Goal: Find specific page/section: Find specific page/section

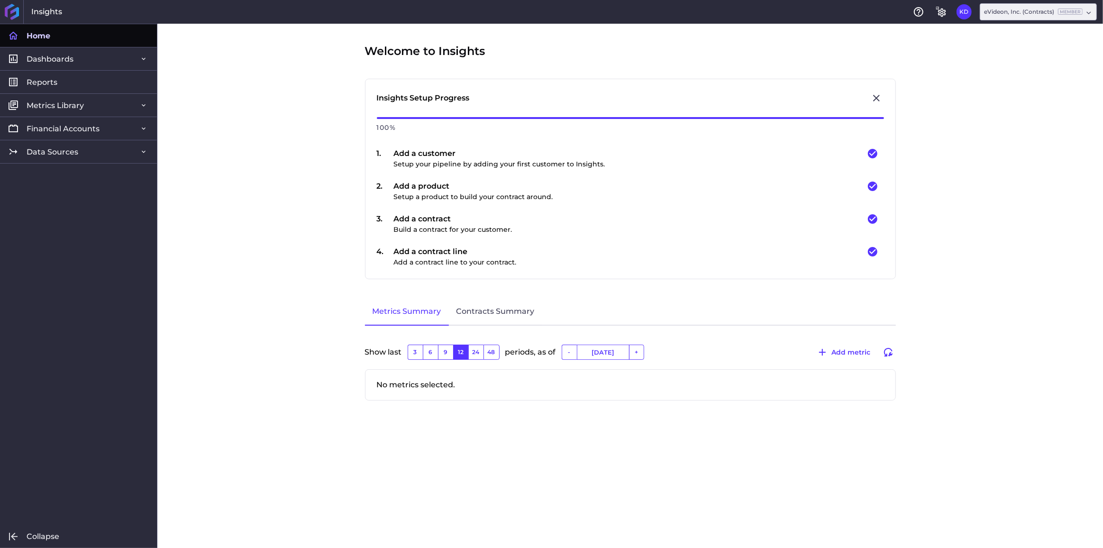
type input "[DATE]"
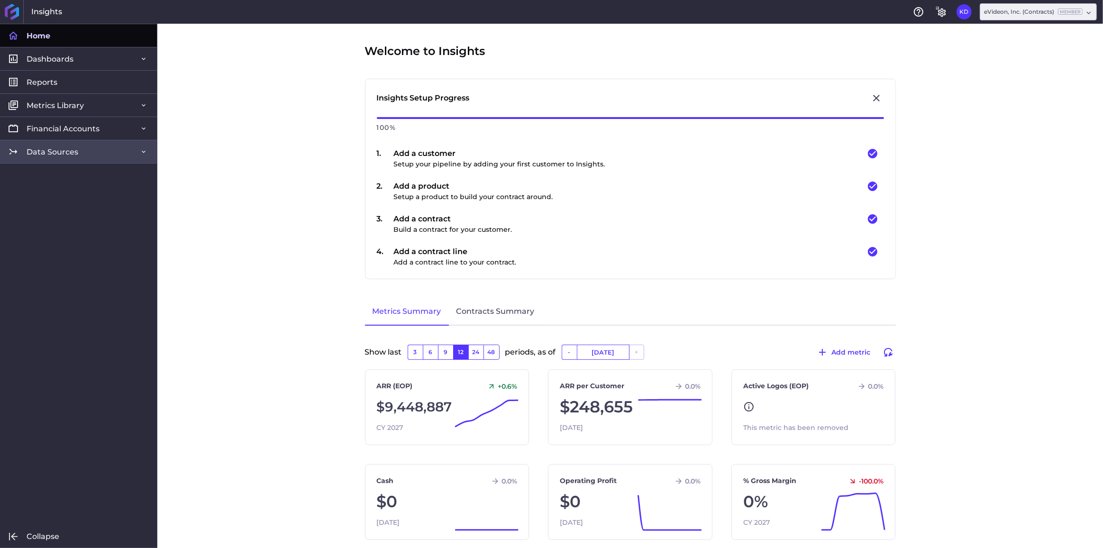
click at [76, 146] on link "Data Sources" at bounding box center [78, 151] width 157 height 23
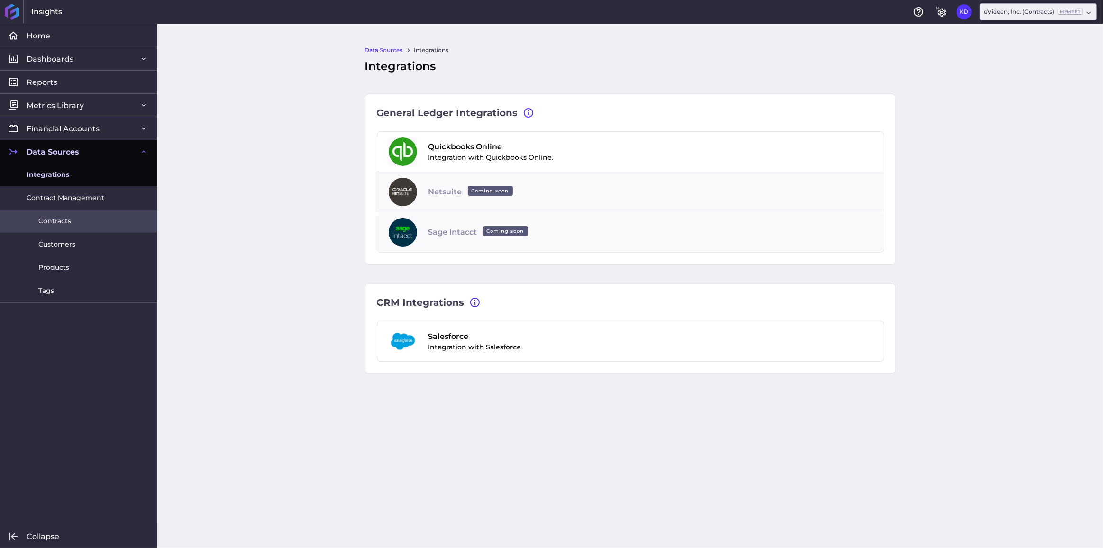
click at [60, 224] on span "Contracts" at bounding box center [54, 221] width 33 height 10
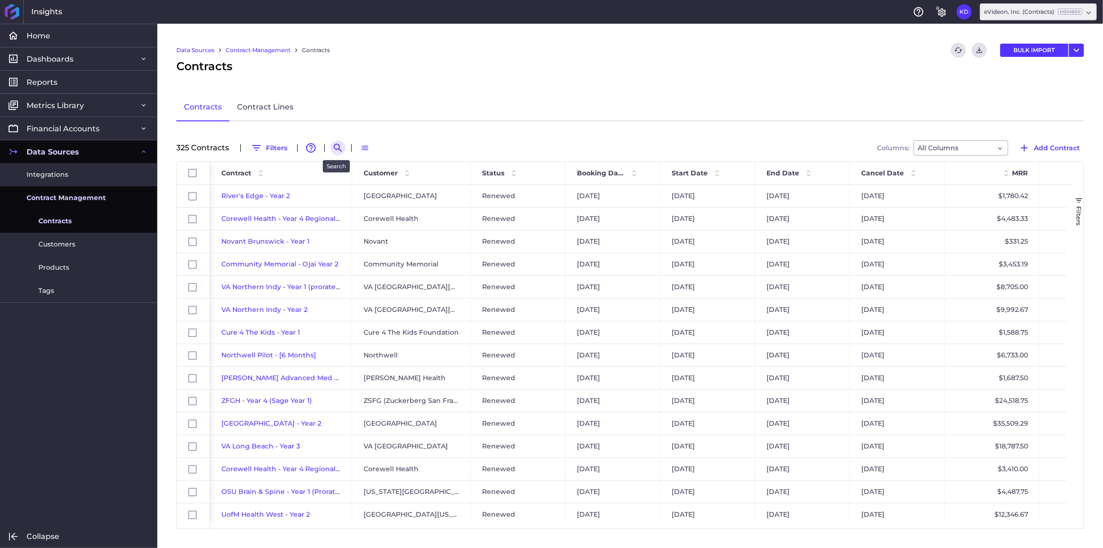
click at [337, 145] on icon "Search by" at bounding box center [338, 148] width 8 height 8
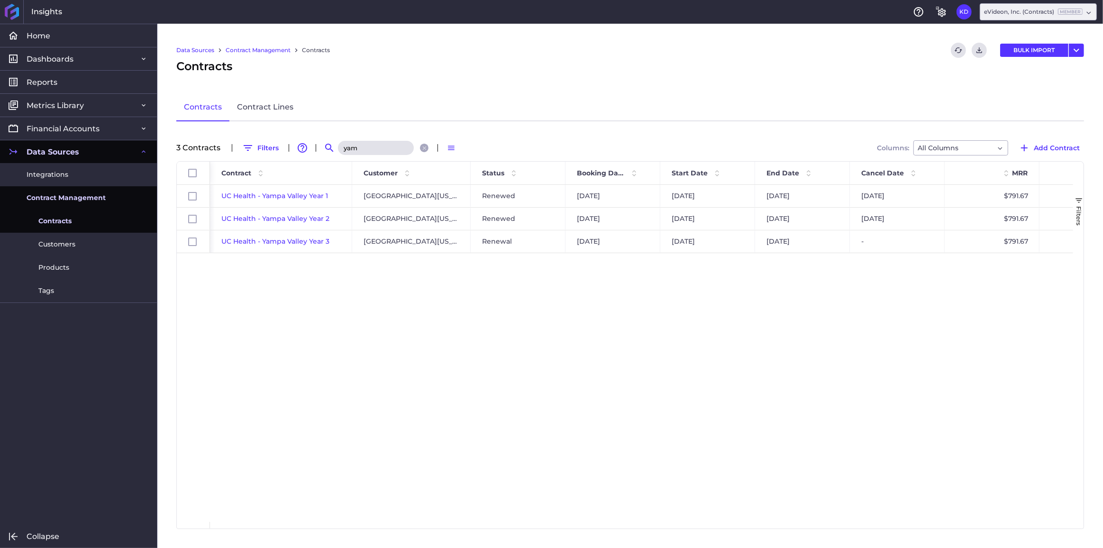
click at [356, 146] on input "yam" at bounding box center [376, 148] width 76 height 14
paste input "Anschutz"
click at [382, 147] on input "Anschutz" at bounding box center [376, 148] width 76 height 14
paste input "Doctors"
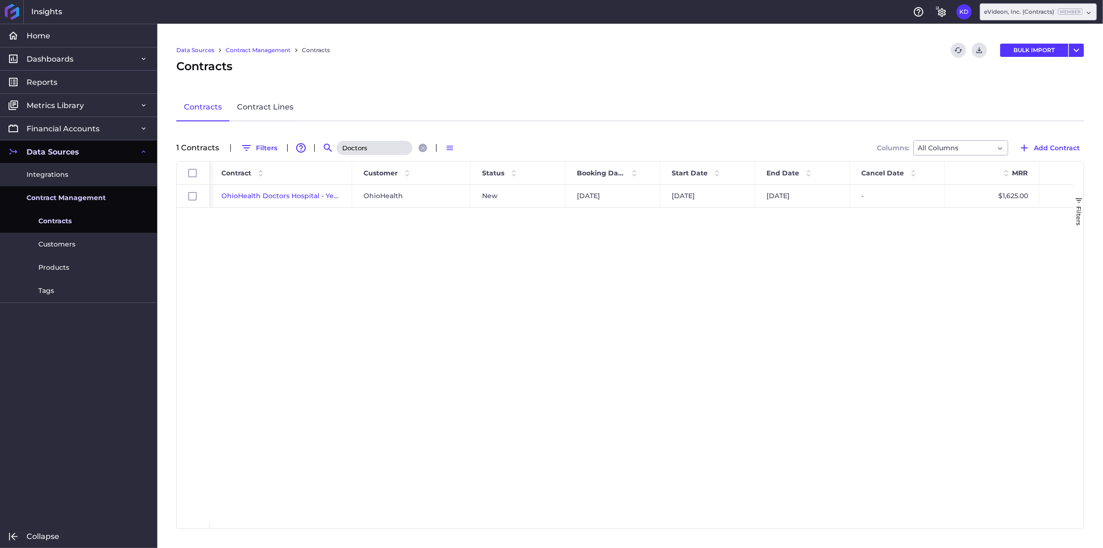
click at [361, 148] on input "Doctors" at bounding box center [375, 148] width 76 height 14
paste input "[PERSON_NAME] 120 Aware"
click at [390, 145] on input "[PERSON_NAME] 120 Aware" at bounding box center [375, 148] width 76 height 14
paste input "[PERSON_NAME] Obs"
click at [377, 147] on input "[PERSON_NAME] Obs" at bounding box center [375, 148] width 76 height 14
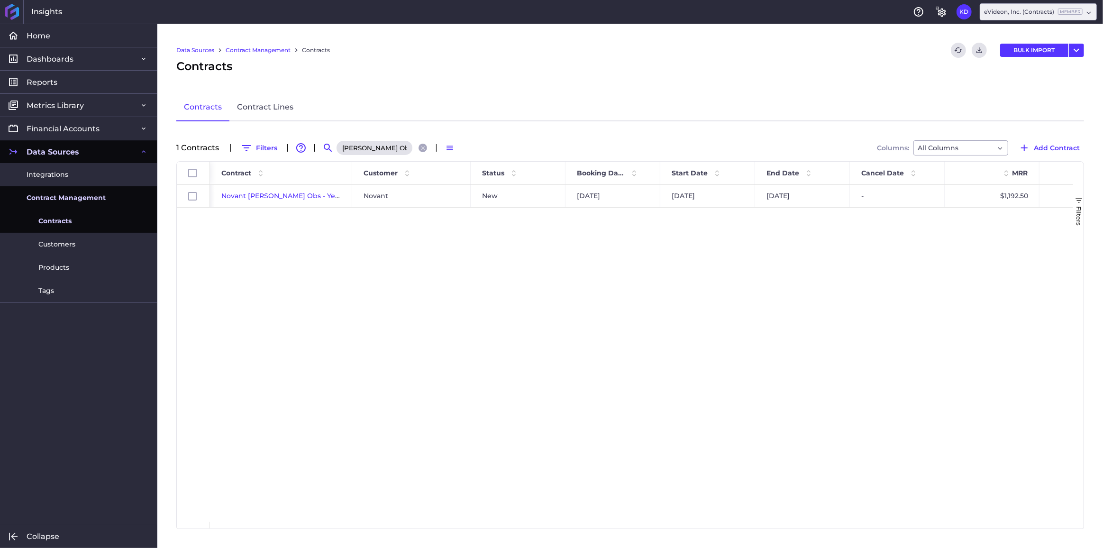
paste input "Kernersville Women's Center"
drag, startPoint x: 377, startPoint y: 156, endPoint x: 377, endPoint y: 150, distance: 6.2
click at [377, 156] on div "Data Sources Contract Management Contracts Refresh table data Download CSV BULK…" at bounding box center [630, 286] width 946 height 524
click at [377, 150] on input "Kernersville Women's Center" at bounding box center [376, 148] width 76 height 14
paste input "[GEOGRAPHIC_DATA]"
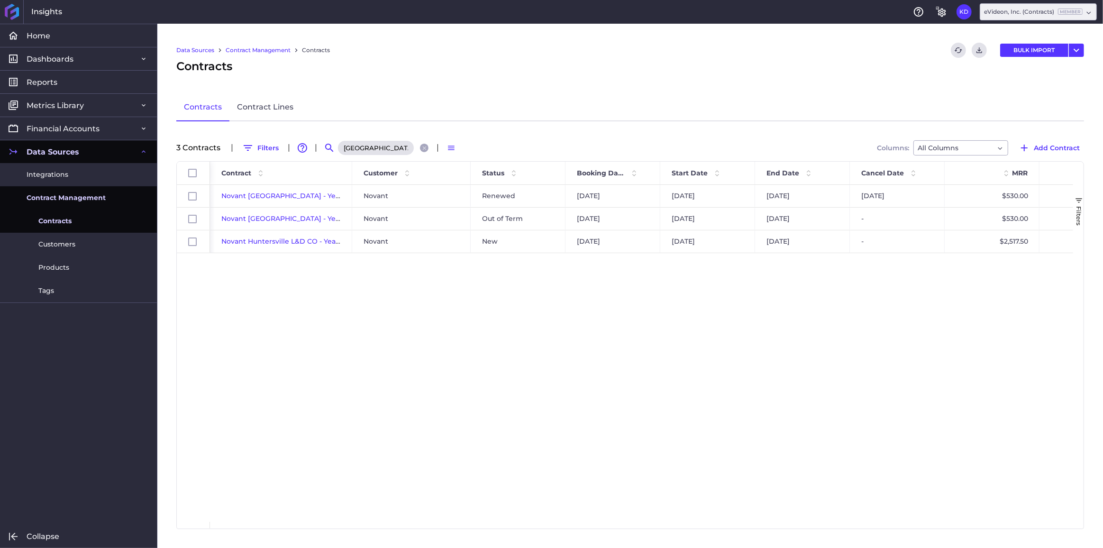
click at [381, 146] on input "[GEOGRAPHIC_DATA]" at bounding box center [376, 148] width 76 height 14
paste input "RTLS Integration"
click at [365, 144] on input "RTLS Integration" at bounding box center [376, 148] width 76 height 14
paste input "30 Banner"
type input "30 Banner"
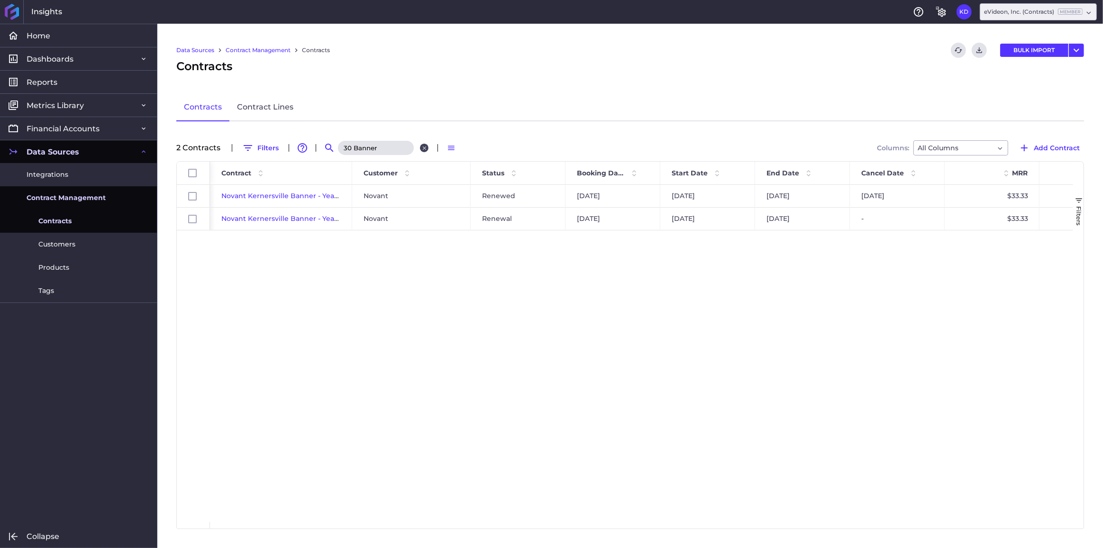
click at [423, 147] on icon "Close search" at bounding box center [424, 148] width 6 height 6
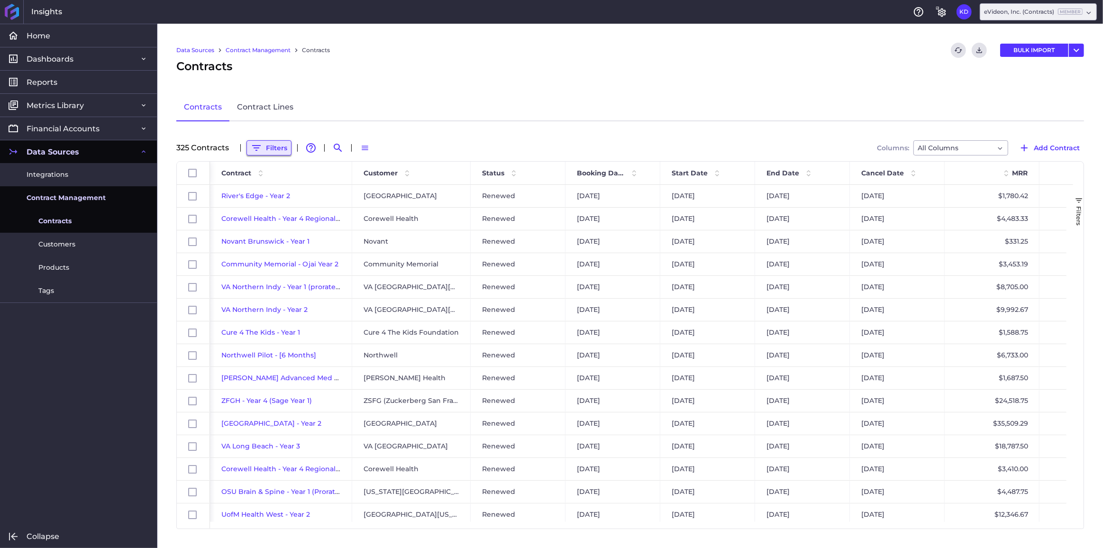
click at [263, 148] on button "Filters" at bounding box center [269, 147] width 45 height 15
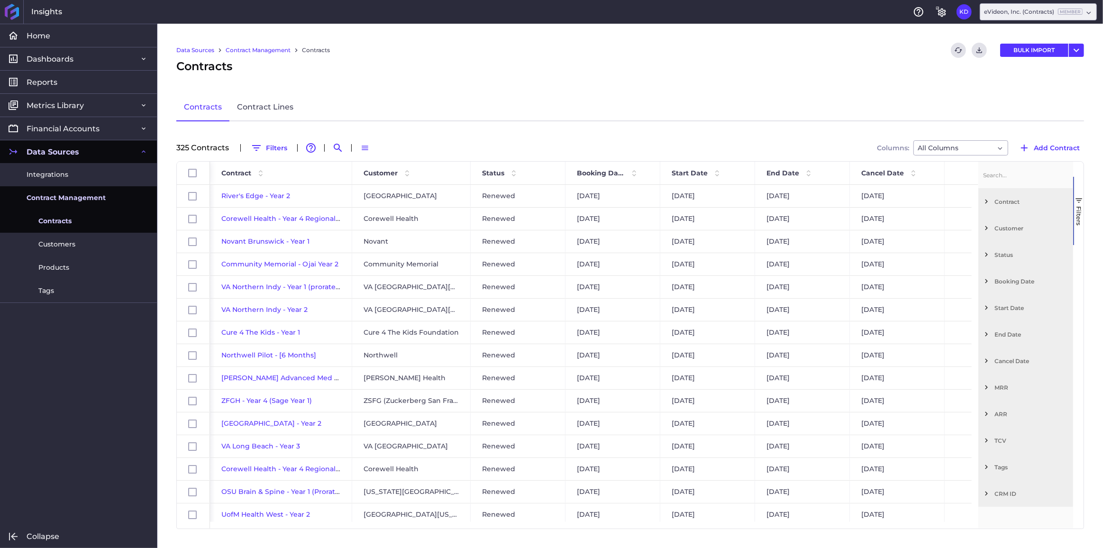
click at [988, 229] on span "Filter List 12 Filters" at bounding box center [986, 228] width 9 height 9
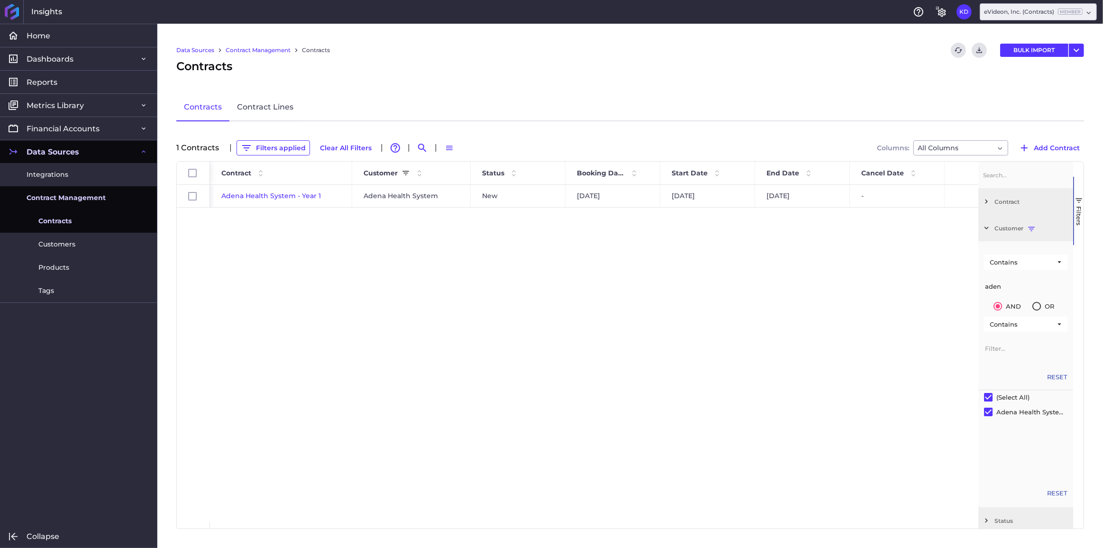
drag, startPoint x: 1003, startPoint y: 284, endPoint x: 978, endPoint y: 285, distance: 24.7
click at [979, 285] on div "Contract Enabled Contract Customer Enabled Customer Contains" at bounding box center [1026, 345] width 95 height 367
type input "aden"
click at [301, 195] on span "Adena Health System - Year 1" at bounding box center [271, 196] width 100 height 9
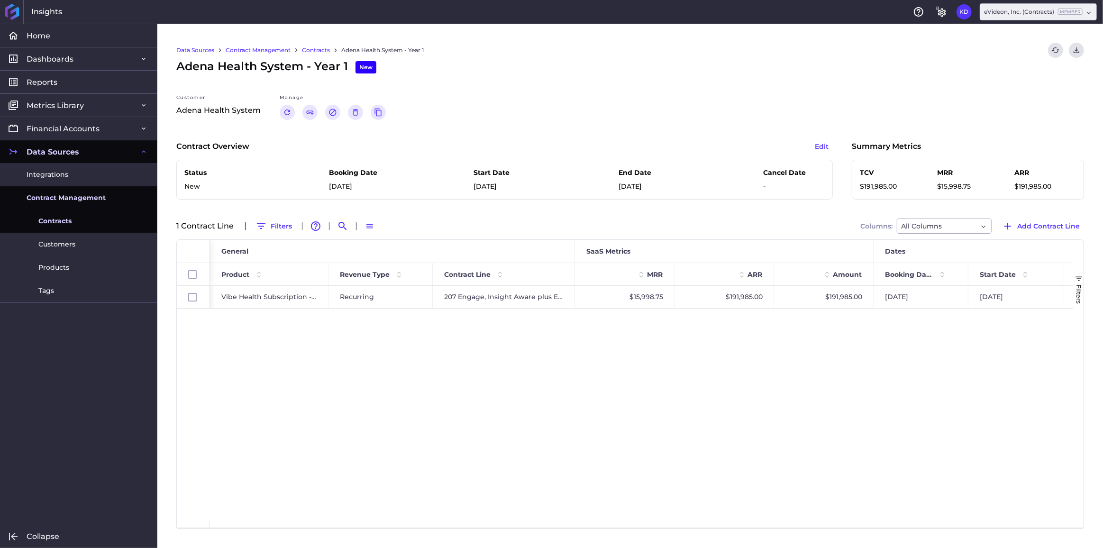
click at [315, 51] on link "Contracts" at bounding box center [316, 50] width 28 height 9
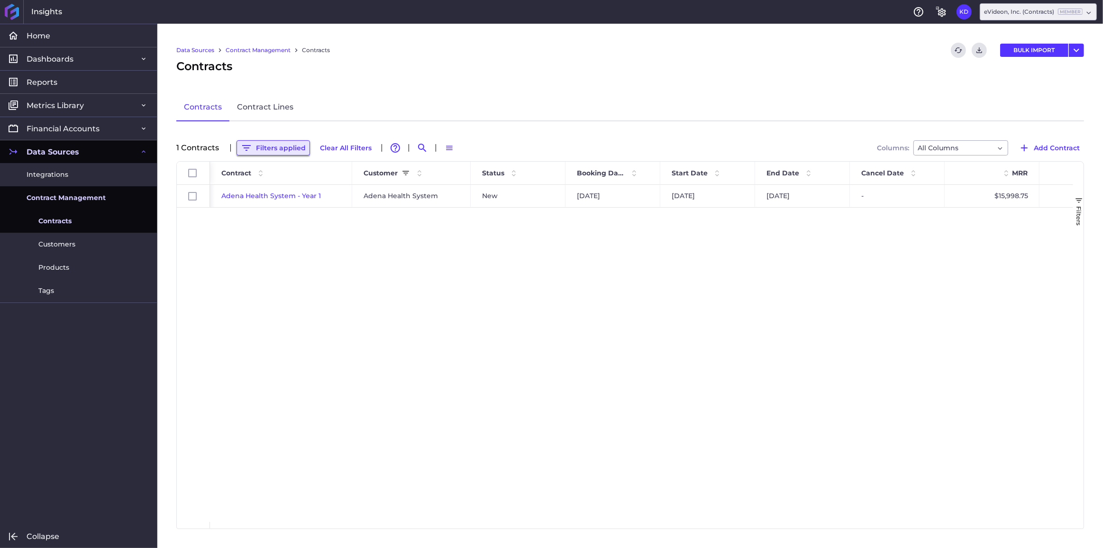
click at [276, 153] on button "Filters applied" at bounding box center [273, 147] width 73 height 15
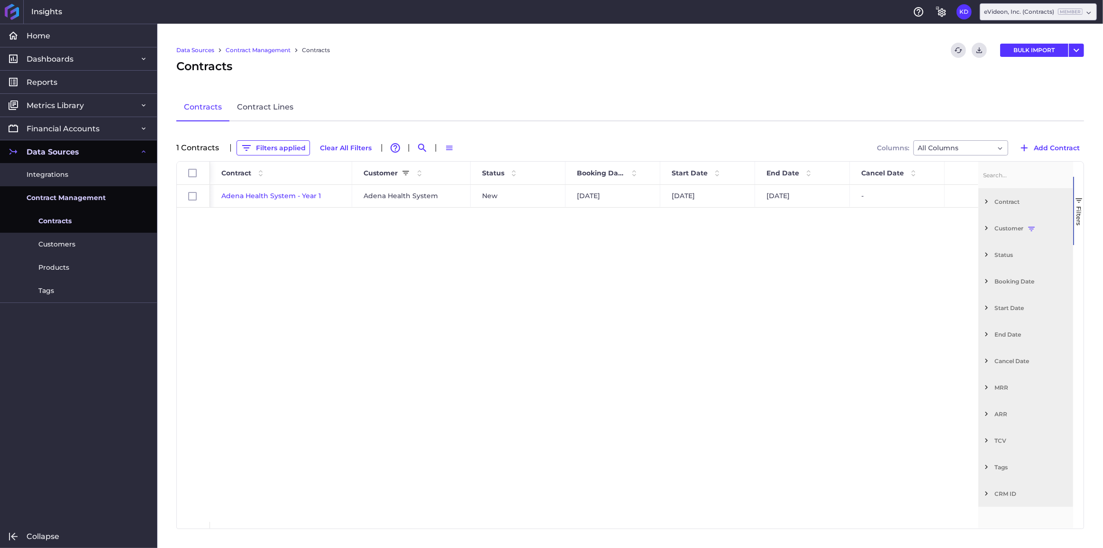
click at [988, 229] on span "Filter List 12 Filters" at bounding box center [986, 228] width 9 height 9
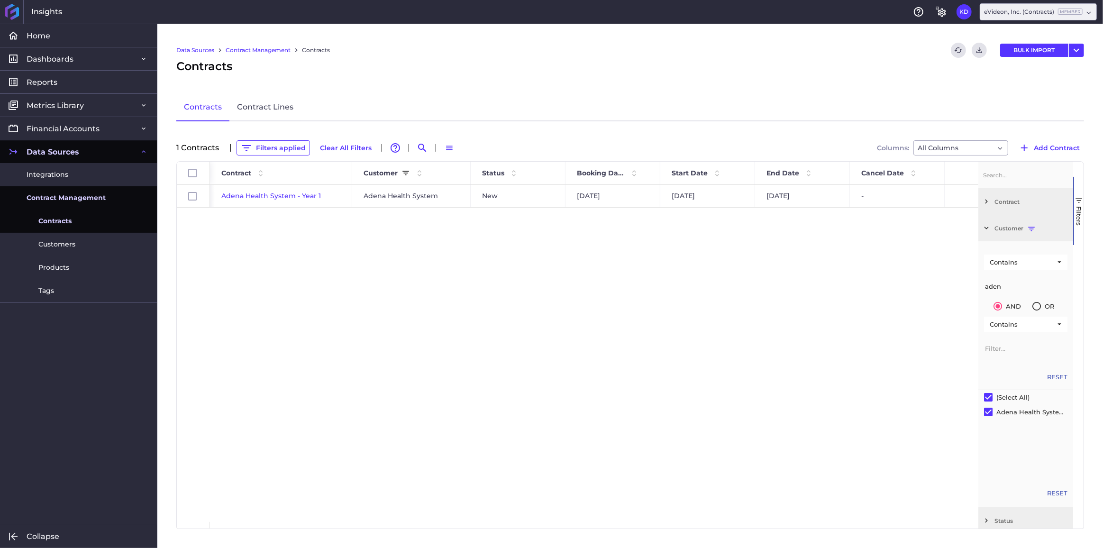
drag, startPoint x: 1019, startPoint y: 289, endPoint x: 961, endPoint y: 288, distance: 58.3
click at [961, 288] on div "Id Contract Customer Status" at bounding box center [630, 345] width 907 height 367
type input "o"
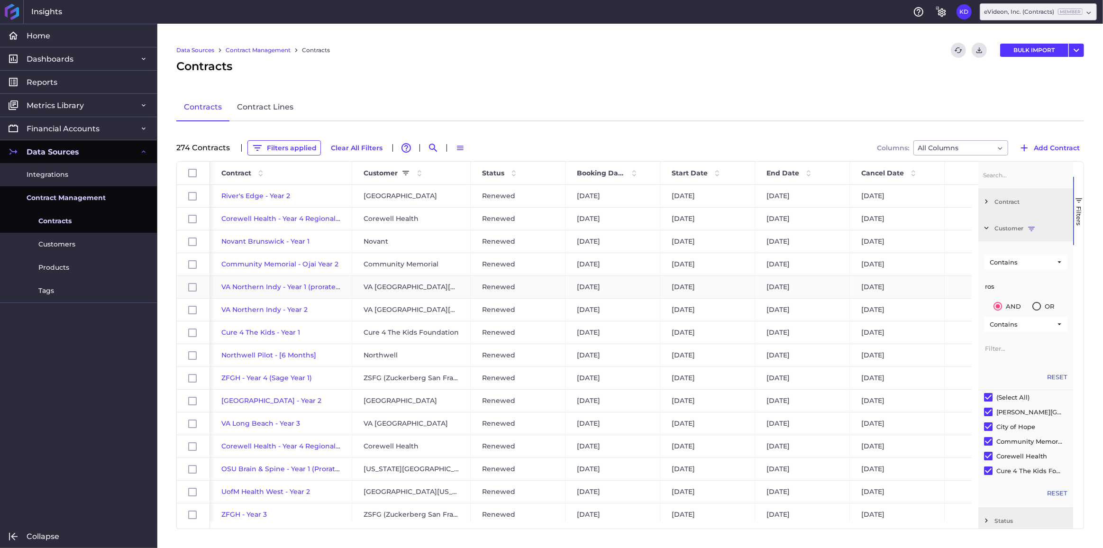
type input "[PERSON_NAME]"
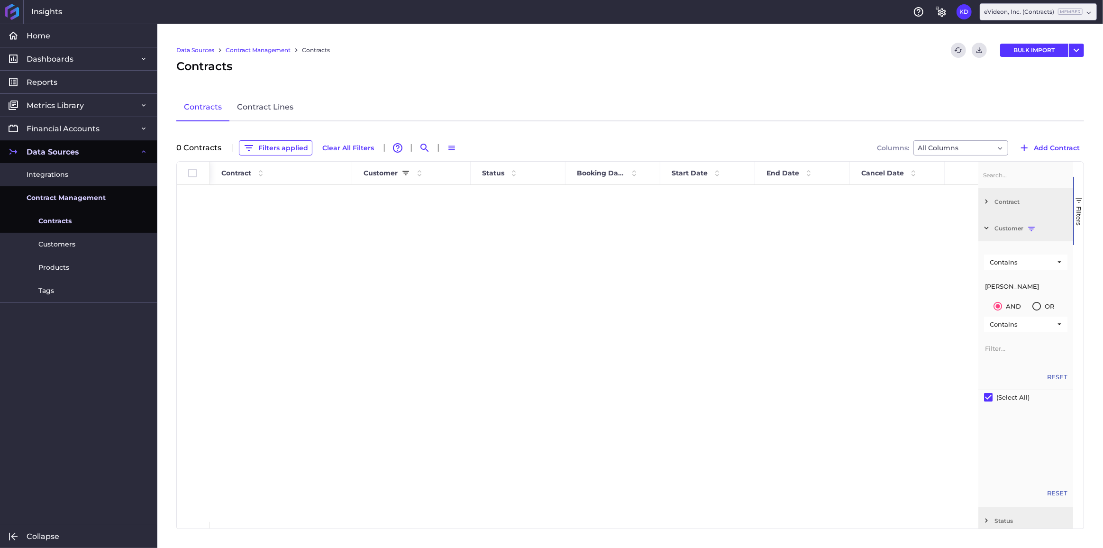
drag, startPoint x: 974, startPoint y: 286, endPoint x: 967, endPoint y: 287, distance: 7.1
click at [967, 287] on div "Id Contract Customer Status" at bounding box center [630, 345] width 907 height 367
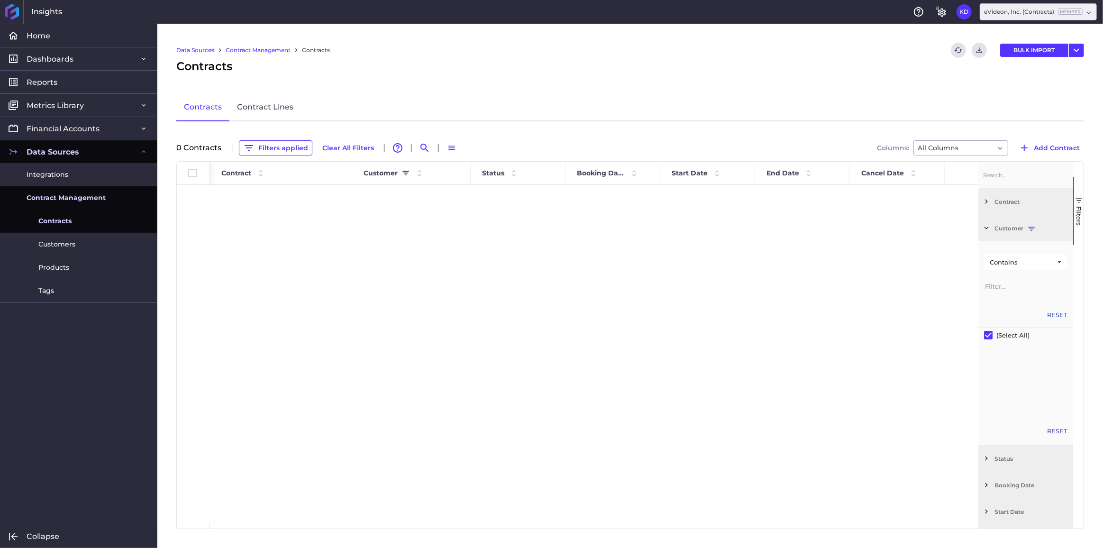
click at [981, 202] on div "Contract" at bounding box center [1026, 201] width 95 height 27
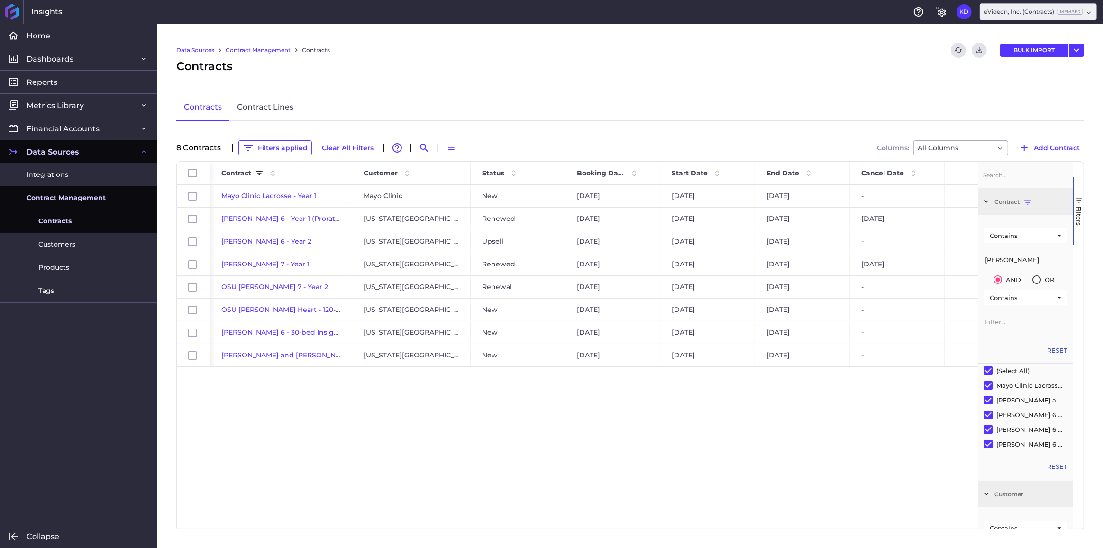
drag, startPoint x: 1000, startPoint y: 260, endPoint x: 978, endPoint y: 259, distance: 22.3
click at [979, 259] on div "Contract Enabled Contract Contains [PERSON_NAME] AND OR" at bounding box center [1026, 345] width 95 height 367
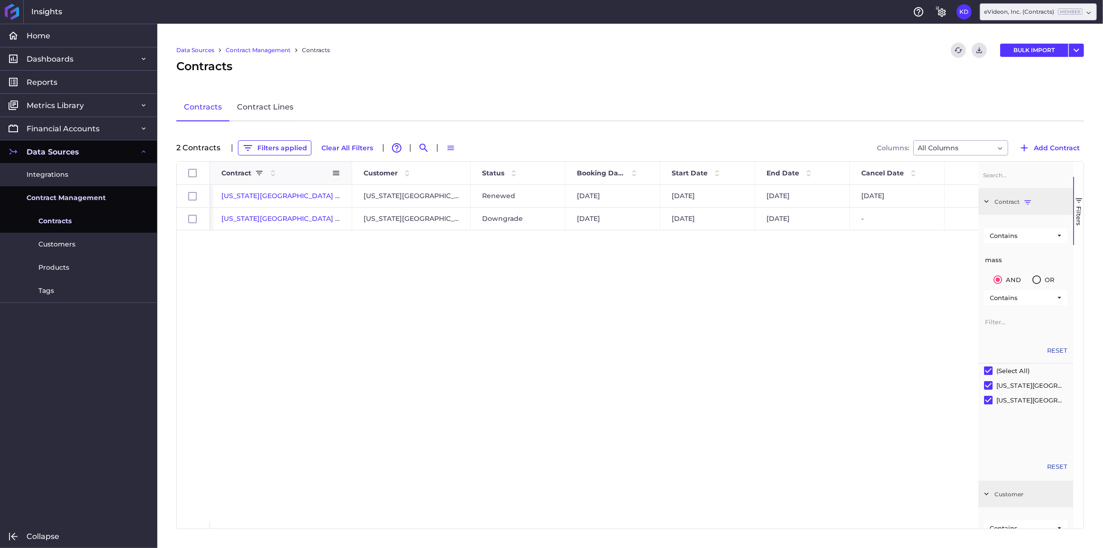
type input "mass"
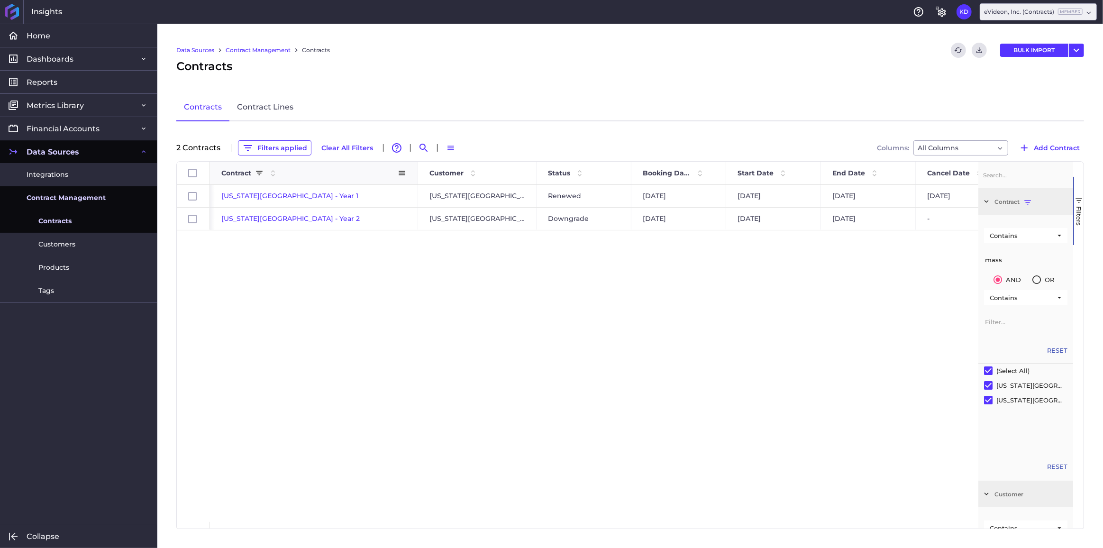
drag, startPoint x: 350, startPoint y: 174, endPoint x: 416, endPoint y: 173, distance: 65.9
click at [416, 173] on div at bounding box center [418, 173] width 4 height 23
drag, startPoint x: 416, startPoint y: 173, endPoint x: 398, endPoint y: 173, distance: 18.0
click at [398, 173] on div at bounding box center [400, 173] width 4 height 23
click at [301, 216] on span "[US_STATE][GEOGRAPHIC_DATA] - Year 2" at bounding box center [290, 218] width 138 height 9
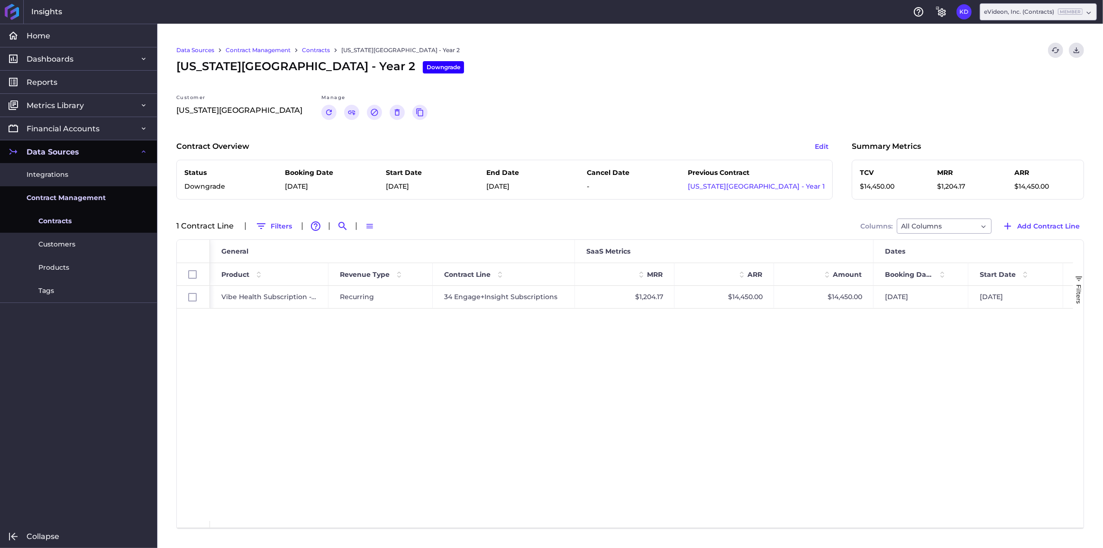
click at [613, 386] on div "Vibe Health Subscription - Recurring Recurring 34 Engage+Insight Subscriptions …" at bounding box center [641, 403] width 863 height 235
click at [63, 224] on span "Contracts" at bounding box center [54, 221] width 33 height 10
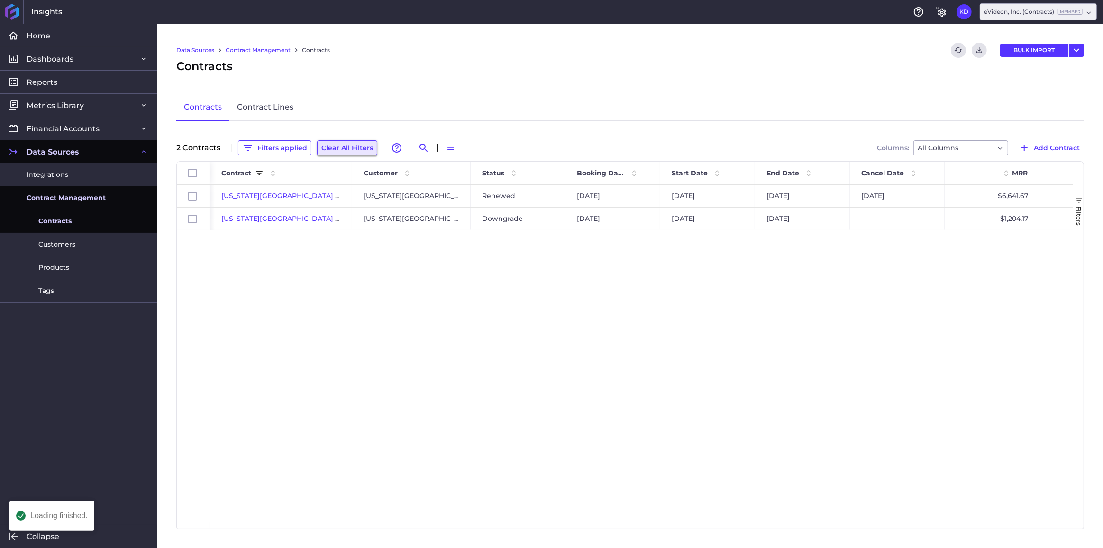
click at [342, 146] on button "Clear All Filters" at bounding box center [347, 147] width 60 height 15
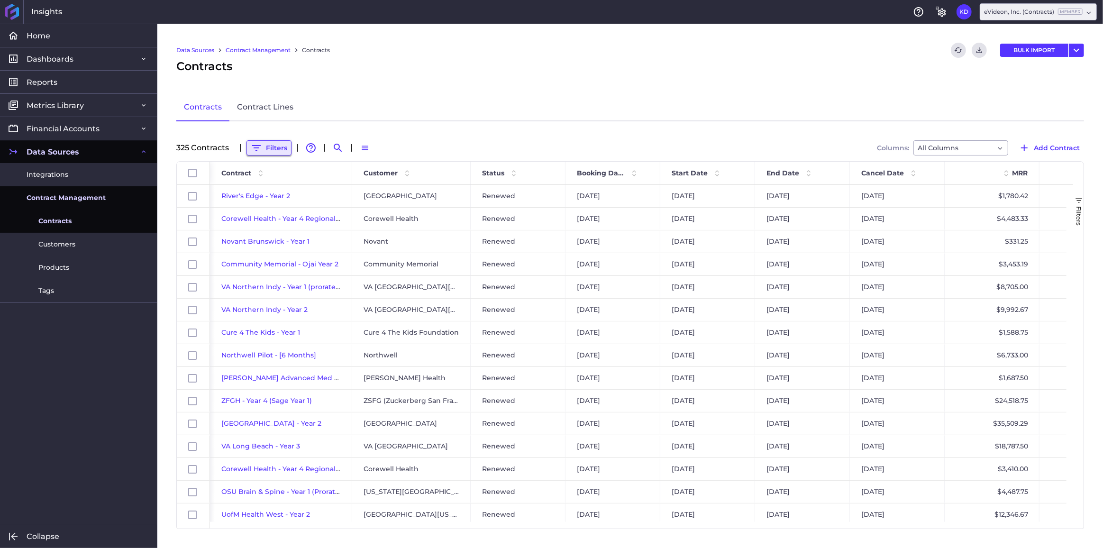
click at [271, 146] on button "Filters" at bounding box center [269, 147] width 45 height 15
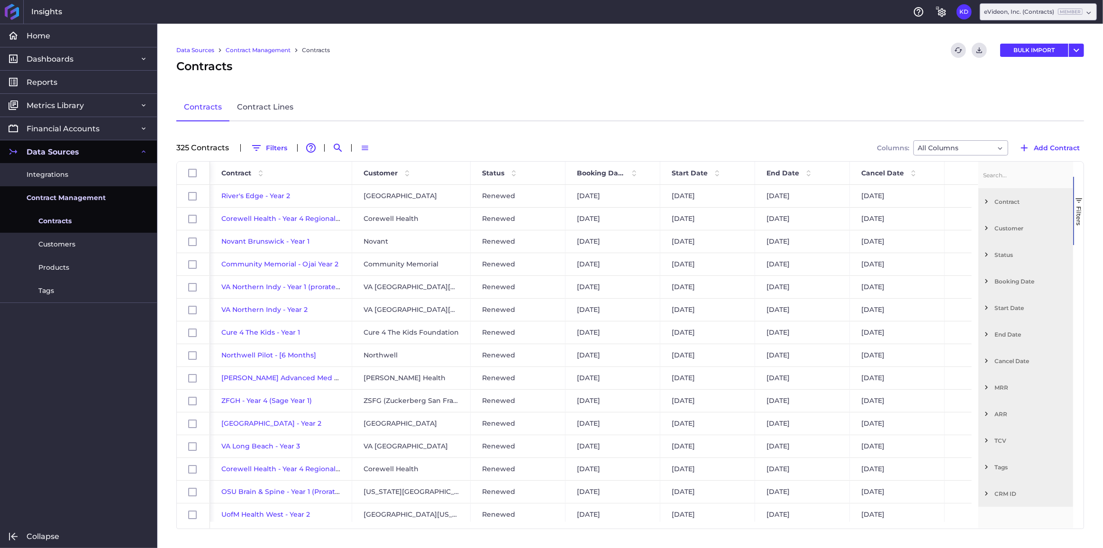
click at [990, 229] on span "Filter List 12 Filters" at bounding box center [986, 228] width 9 height 9
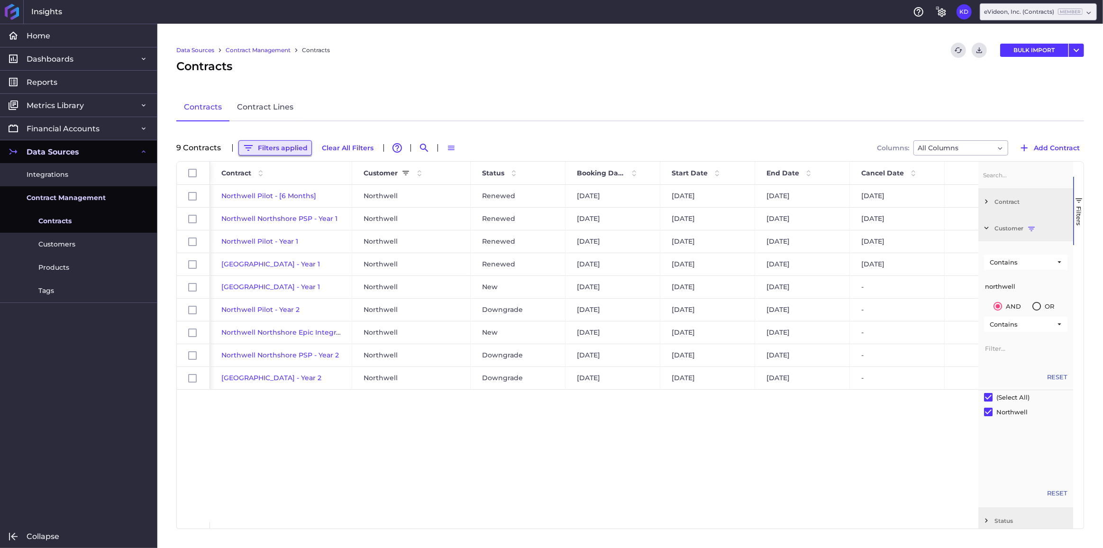
type input "northwell"
click at [289, 146] on button "Filters applied" at bounding box center [274, 147] width 73 height 15
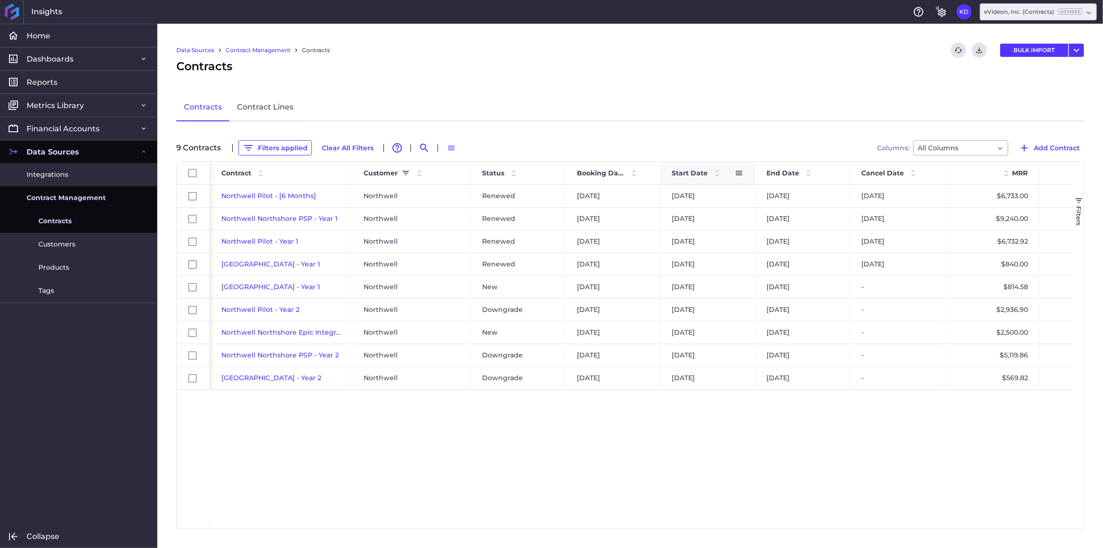
click at [690, 171] on span "Start Date" at bounding box center [690, 173] width 36 height 9
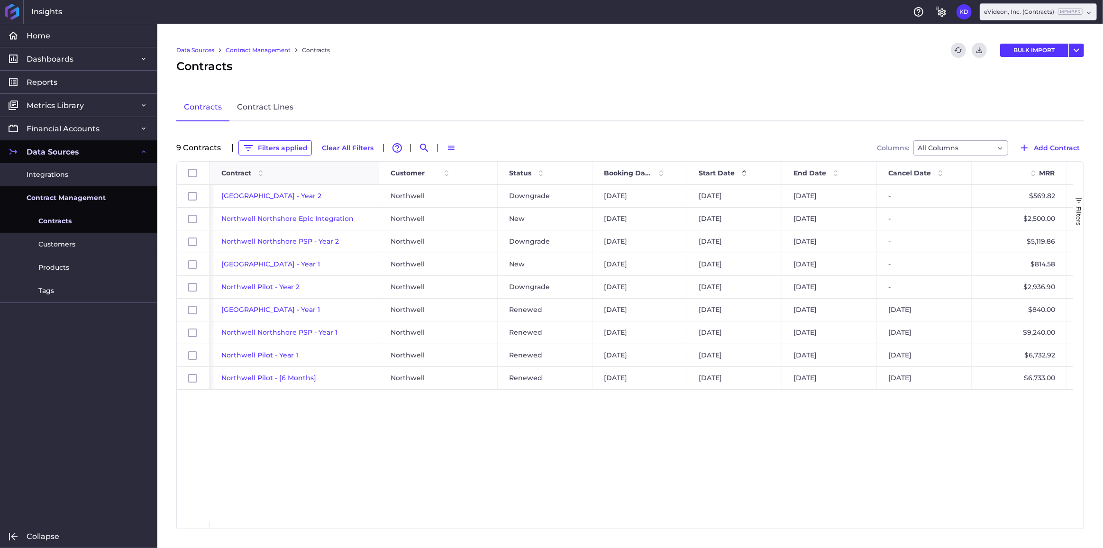
drag, startPoint x: 351, startPoint y: 174, endPoint x: 388, endPoint y: 173, distance: 37.0
click at [381, 173] on div at bounding box center [379, 173] width 4 height 23
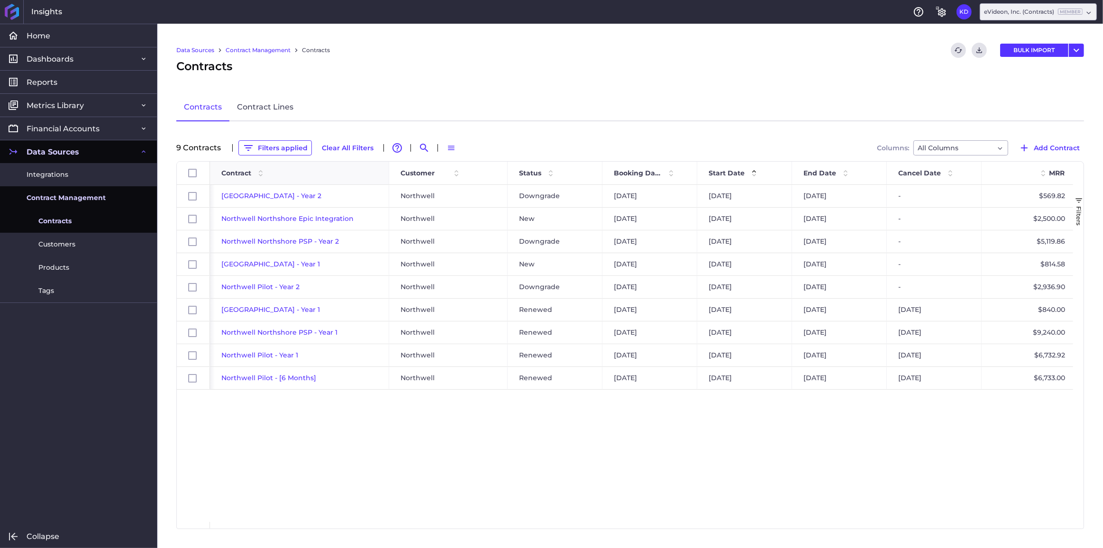
click at [388, 173] on div at bounding box center [389, 173] width 4 height 23
click at [812, 173] on span "End Date" at bounding box center [820, 173] width 33 height 9
